Goal: Obtain resource: Obtain resource

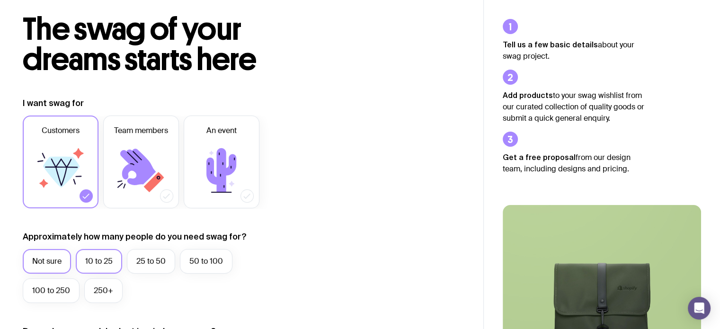
click at [92, 257] on label "10 to 25" at bounding box center [99, 261] width 46 height 25
click at [0, 0] on input "10 to 25" at bounding box center [0, 0] width 0 height 0
click at [42, 254] on label "Not sure" at bounding box center [47, 261] width 48 height 25
click at [0, 0] on input "Not sure" at bounding box center [0, 0] width 0 height 0
click at [153, 157] on icon at bounding box center [141, 170] width 57 height 57
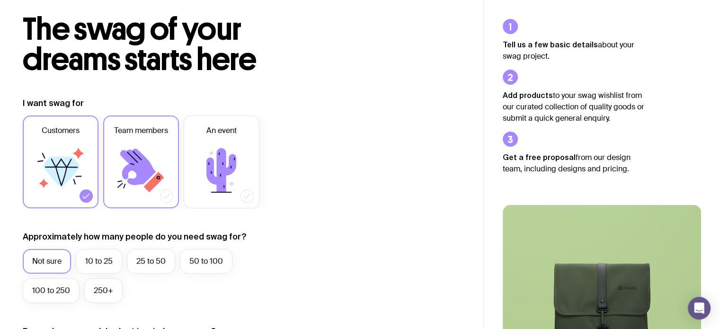
click at [0, 0] on input "Team members" at bounding box center [0, 0] width 0 height 0
click at [56, 145] on icon at bounding box center [60, 170] width 57 height 57
click at [0, 0] on input "Customers" at bounding box center [0, 0] width 0 height 0
click at [144, 153] on icon at bounding box center [141, 170] width 57 height 57
click at [0, 0] on input "Team members" at bounding box center [0, 0] width 0 height 0
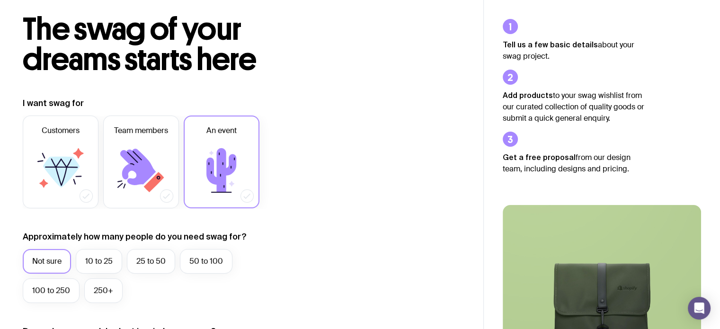
click at [200, 151] on icon at bounding box center [221, 170] width 57 height 57
click at [0, 0] on input "An event" at bounding box center [0, 0] width 0 height 0
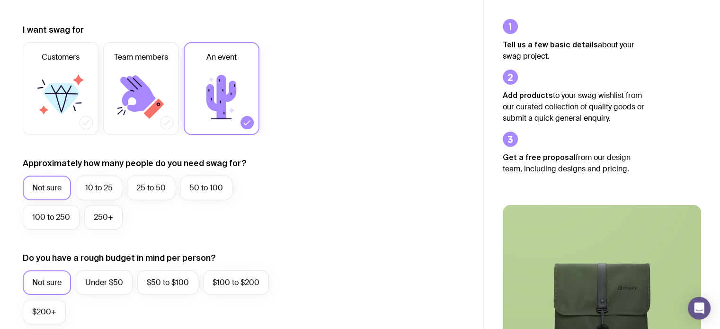
scroll to position [189, 0]
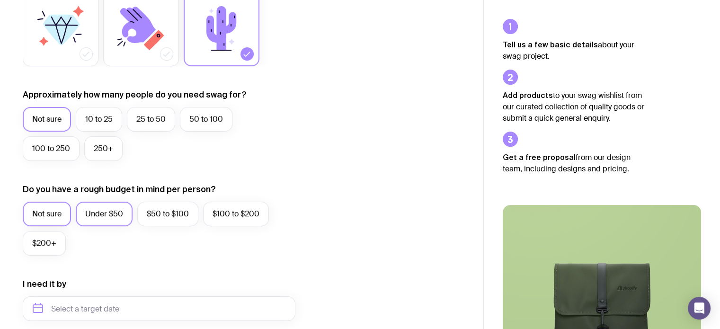
click at [99, 206] on label "Under $50" at bounding box center [104, 214] width 57 height 25
click at [0, 0] on input "Under $50" at bounding box center [0, 0] width 0 height 0
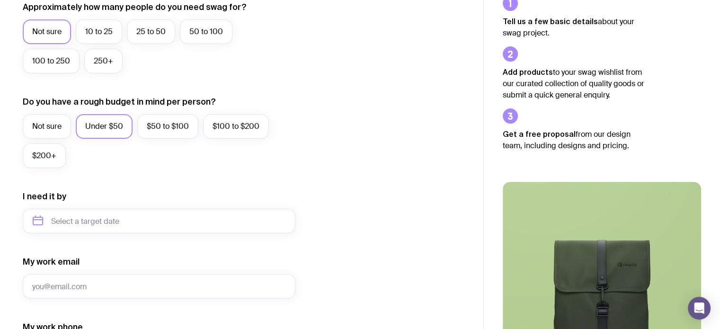
scroll to position [237, 0]
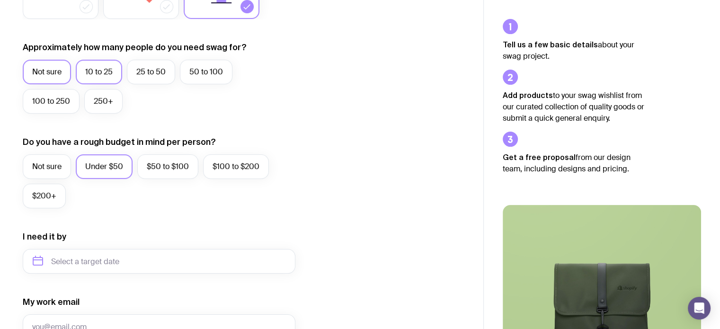
click at [99, 71] on label "10 to 25" at bounding box center [99, 72] width 46 height 25
click at [0, 0] on input "10 to 25" at bounding box center [0, 0] width 0 height 0
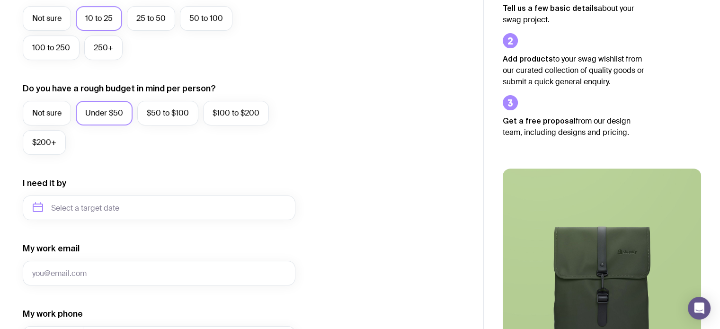
scroll to position [332, 0]
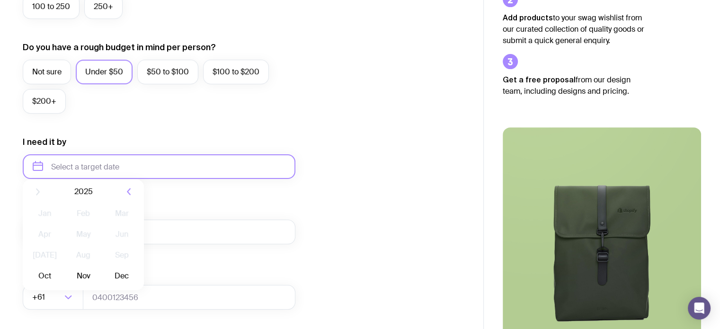
click at [109, 158] on input "text" at bounding box center [159, 166] width 273 height 25
click at [40, 284] on button "Oct" at bounding box center [44, 283] width 35 height 19
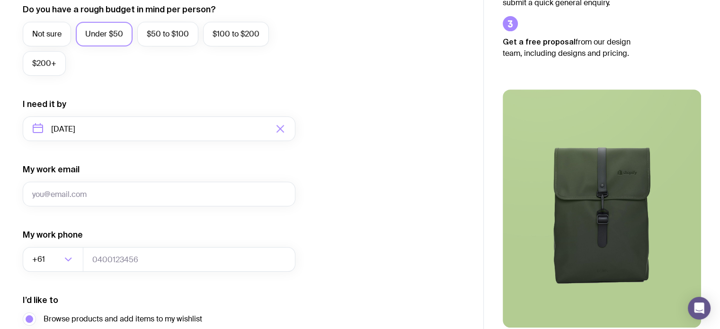
scroll to position [426, 0]
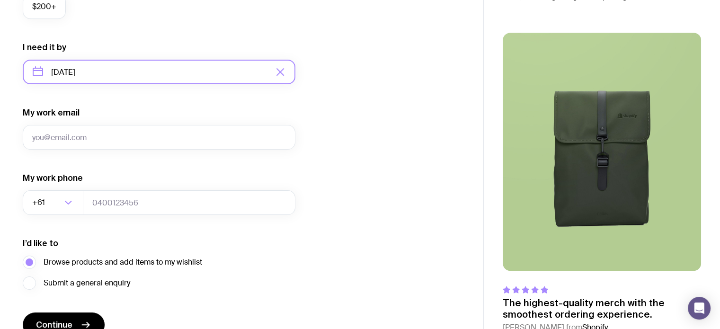
click at [155, 79] on input "[DATE]" at bounding box center [159, 72] width 273 height 25
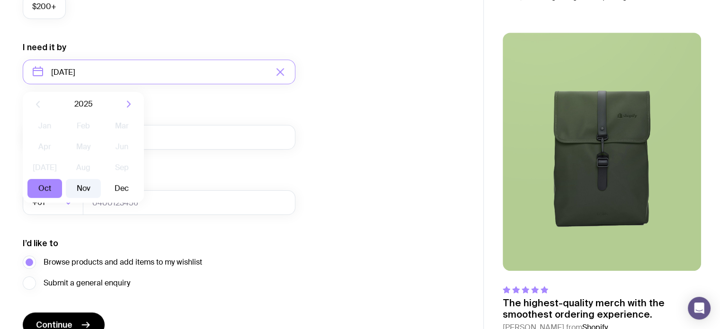
click at [88, 185] on button "Nov" at bounding box center [83, 188] width 35 height 19
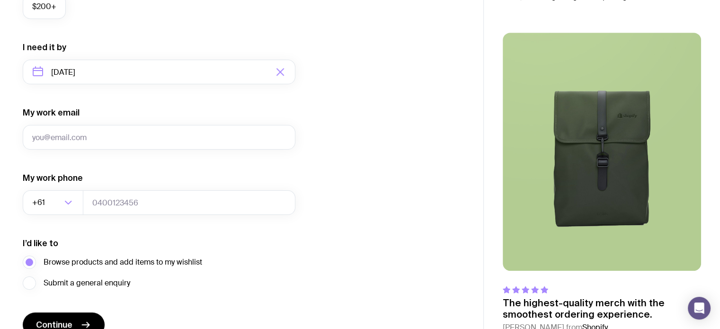
type input "[DATE]"
click at [100, 134] on input "My work email" at bounding box center [159, 137] width 273 height 25
click at [394, 161] on div "I want swag for Customers Team members An event Approximately how many people d…" at bounding box center [242, 28] width 438 height 619
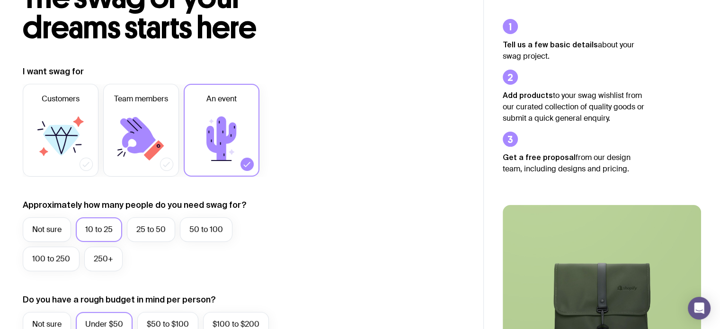
scroll to position [0, 0]
